Goal: Check status

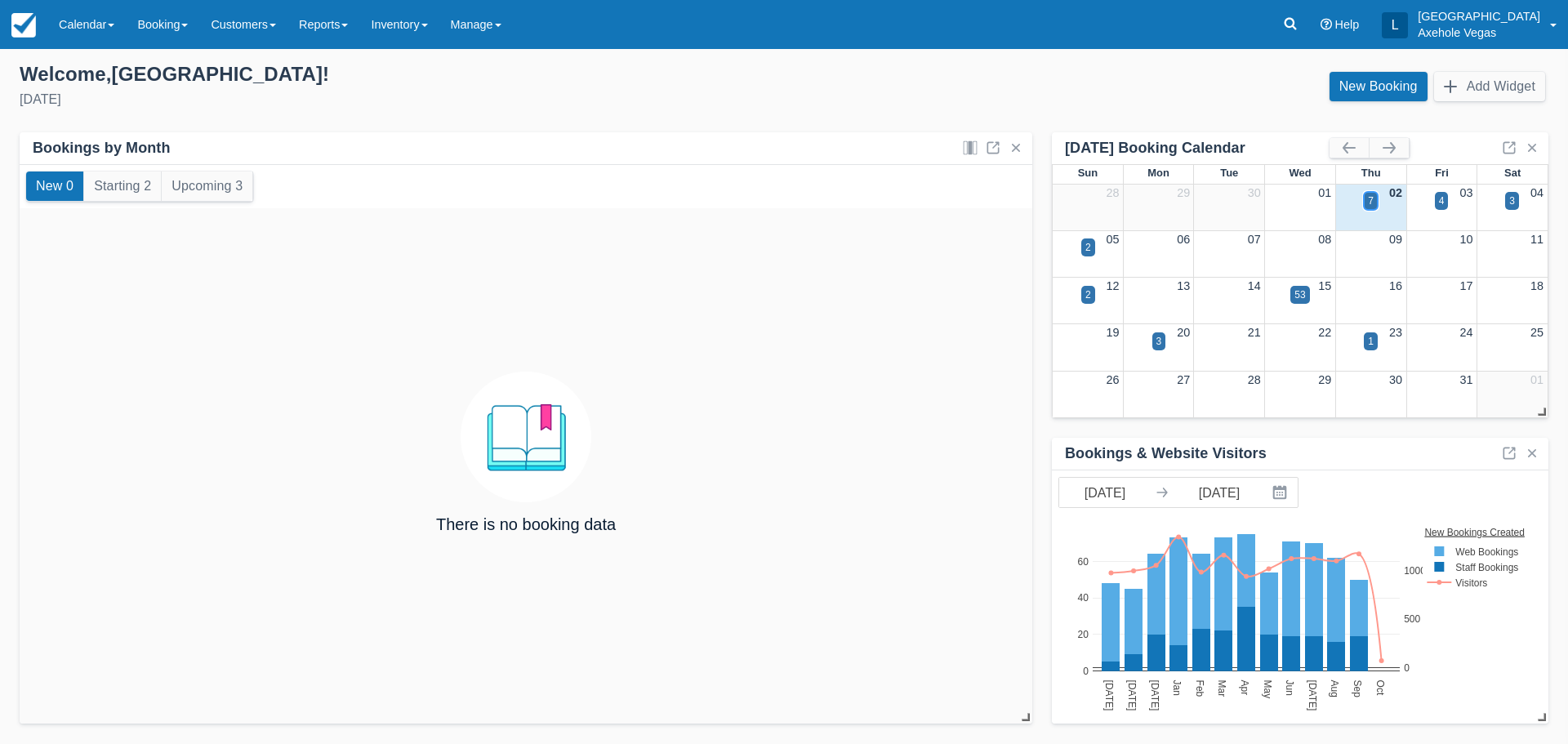
click at [1372, 207] on div "7" at bounding box center [1371, 201] width 6 height 15
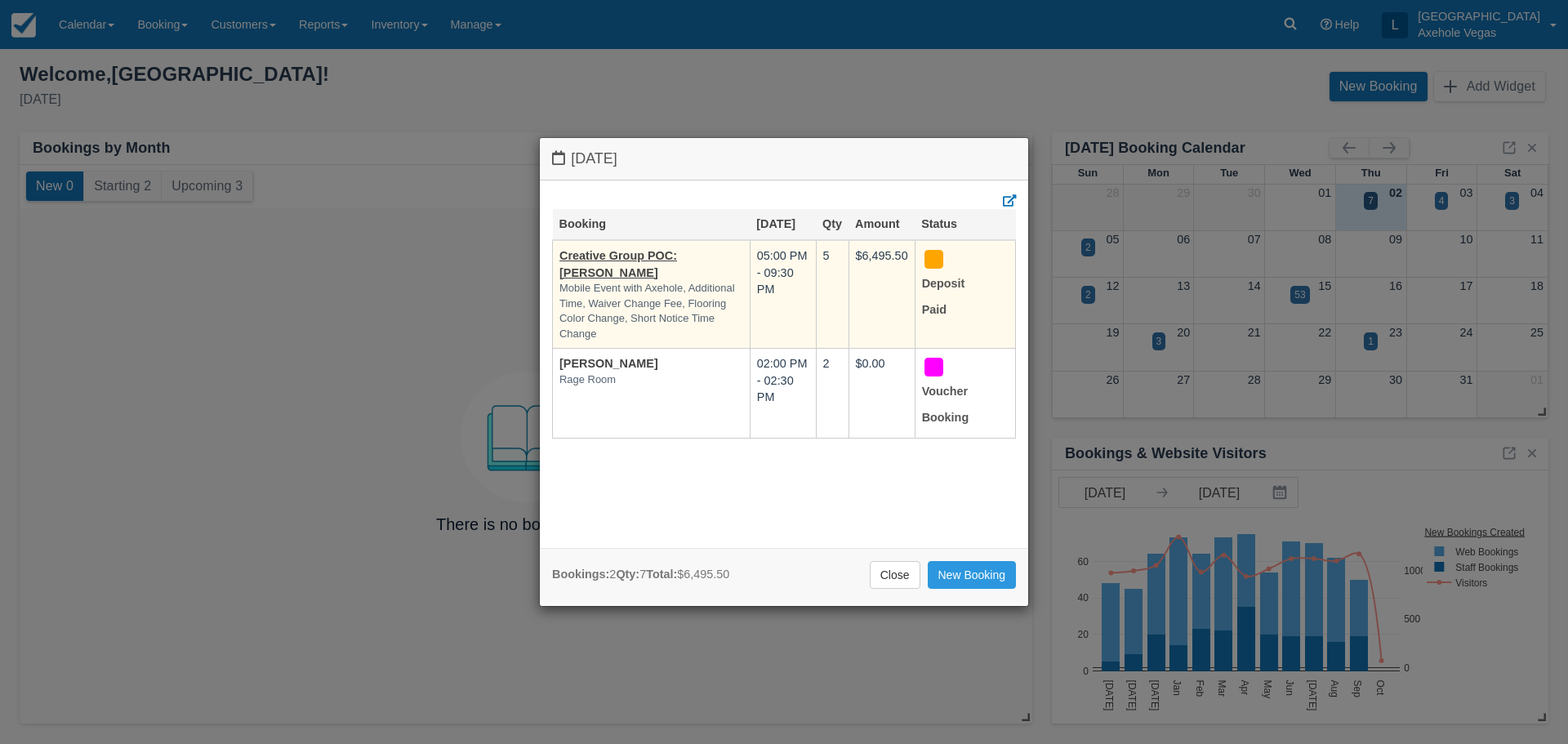
click at [646, 265] on td "Creative Group POC: [PERSON_NAME] Mobile Event with Axehole, Additional Time, W…" at bounding box center [652, 294] width 197 height 109
click at [620, 247] on td "Creative Group POC: Stephanie Sorrells Mobile Event with Axehole, Additional Ti…" at bounding box center [652, 294] width 197 height 109
click at [619, 255] on link "Creative Group POC: [PERSON_NAME]" at bounding box center [618, 264] width 118 height 30
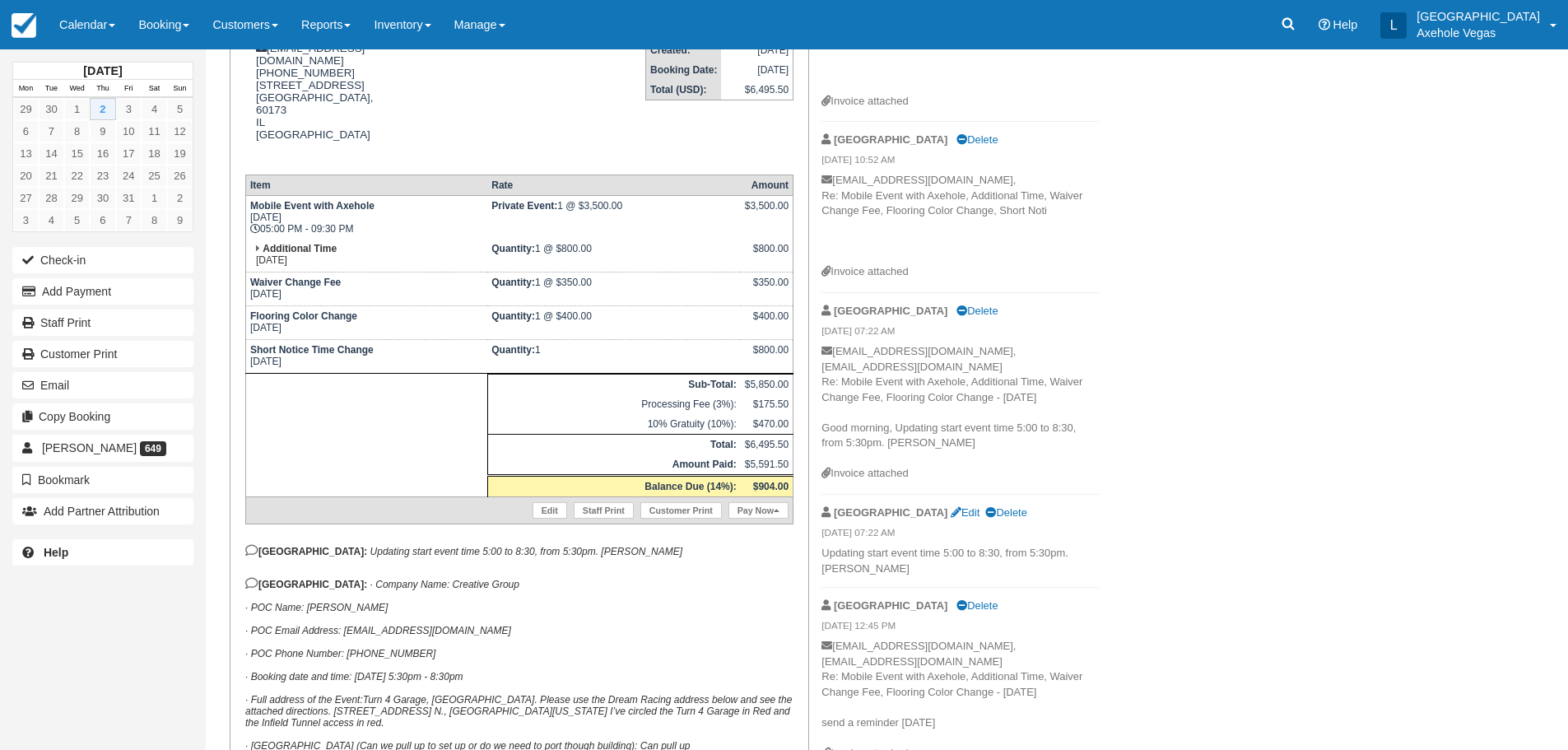
scroll to position [494, 0]
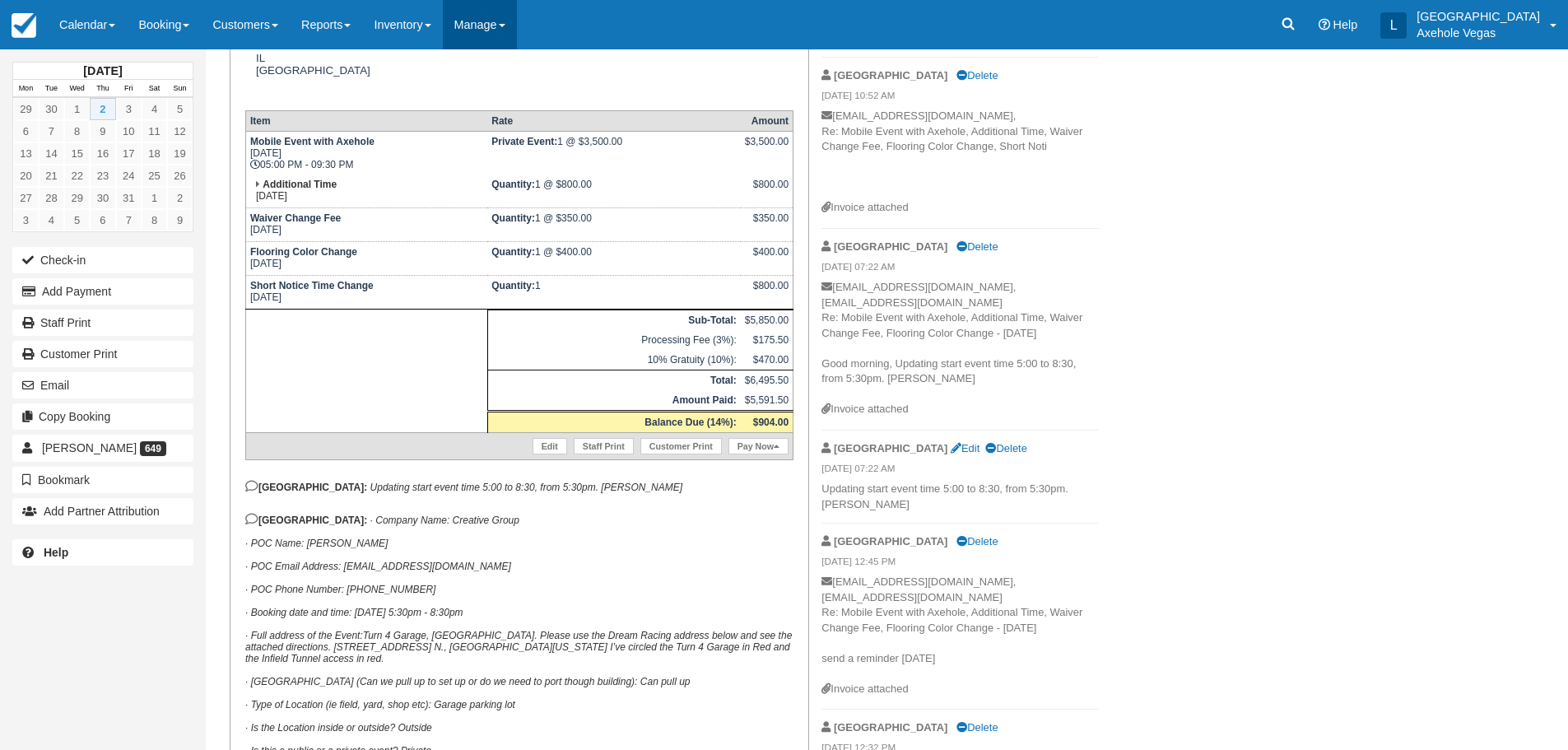
click at [507, 26] on link "Manage" at bounding box center [480, 24] width 74 height 50
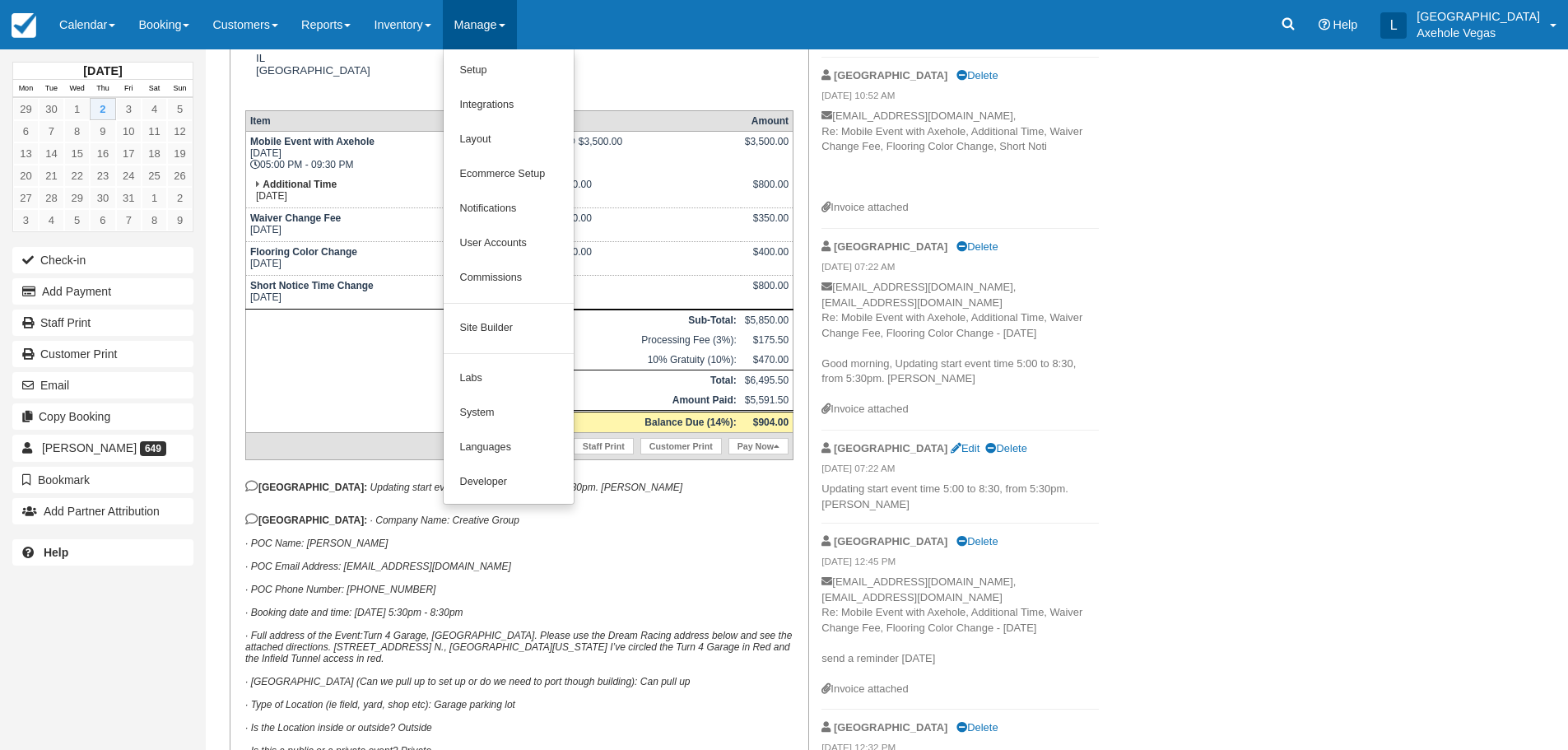
click at [687, 546] on p "[GEOGRAPHIC_DATA]: · Company Name: Creative Group · POC Name: [PERSON_NAME] · P…" at bounding box center [519, 692] width 549 height 358
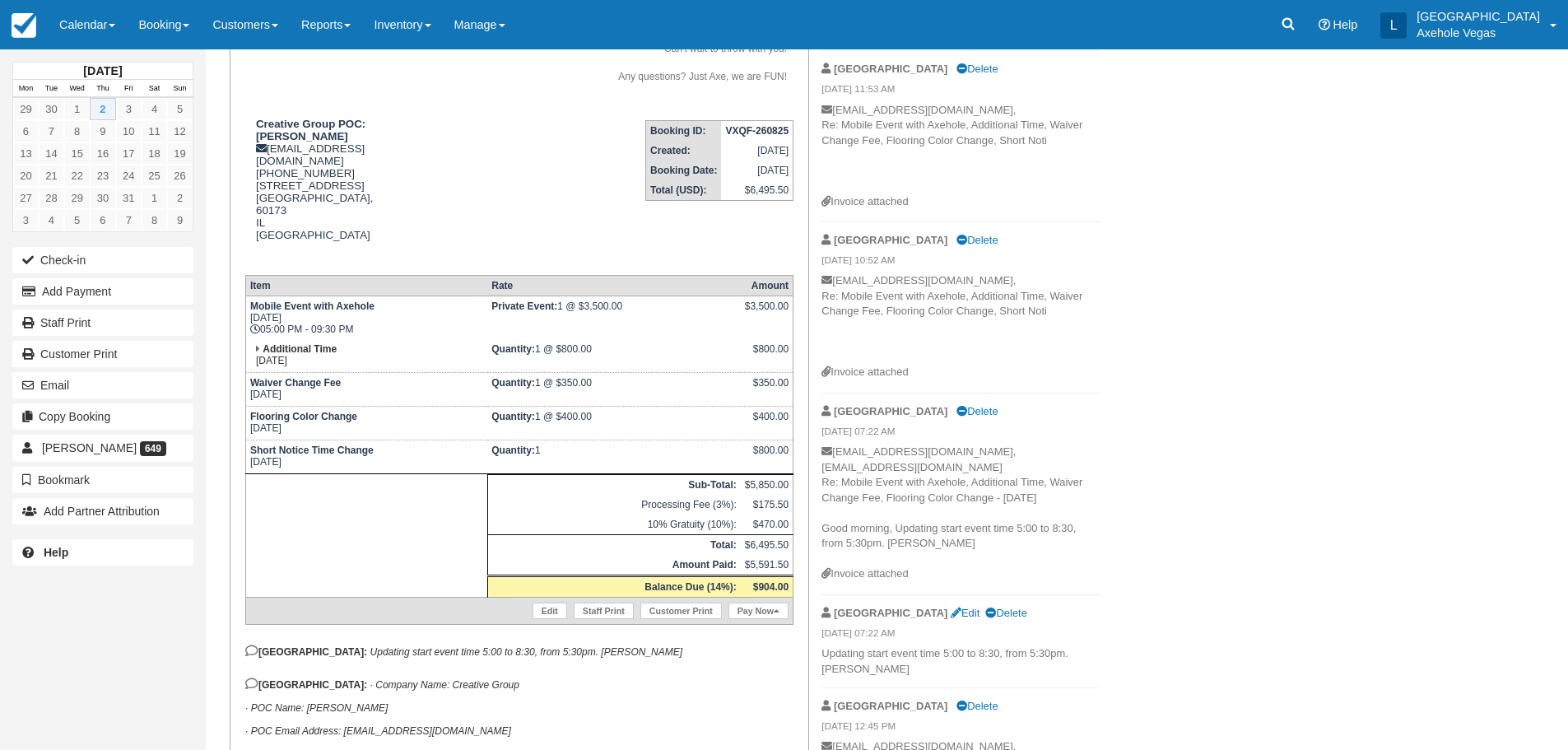
scroll to position [0, 0]
